Goal: Navigation & Orientation: Find specific page/section

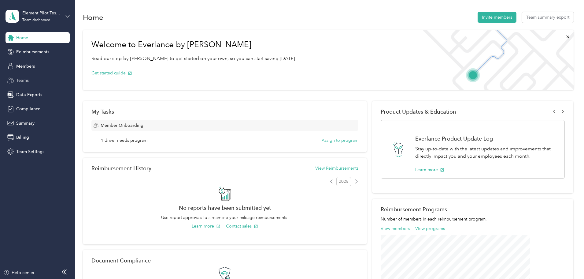
click at [20, 81] on span "Teams" at bounding box center [22, 80] width 13 height 6
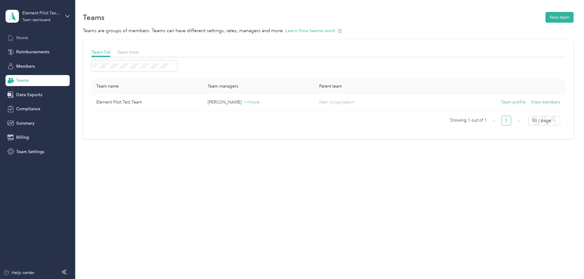
click at [24, 37] on span "Home" at bounding box center [22, 38] width 12 height 6
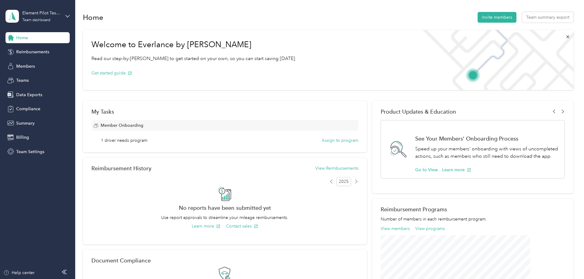
drag, startPoint x: 32, startPoint y: 182, endPoint x: 35, endPoint y: 176, distance: 6.0
click at [32, 182] on aside "Element Pilot Test Team Team dashboard Home Reimbursements Members Teams Data E…" at bounding box center [37, 139] width 75 height 279
